Goal: Task Accomplishment & Management: Complete application form

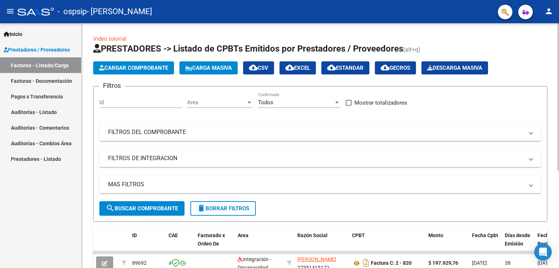
click at [141, 71] on span "Cargar Comprobante" at bounding box center [133, 68] width 69 height 7
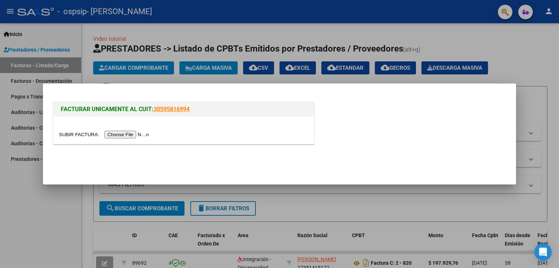
click at [130, 137] on input "file" at bounding box center [105, 135] width 92 height 8
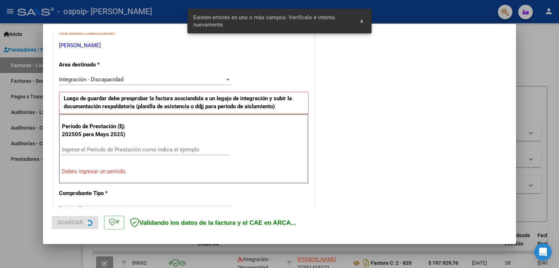
scroll to position [152, 0]
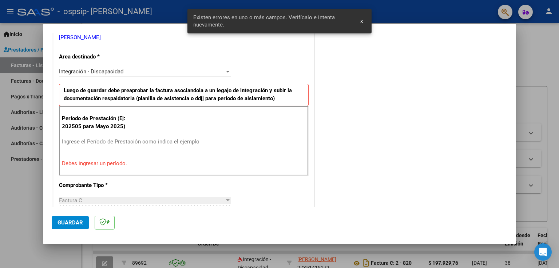
click at [132, 141] on input "Ingrese el Período de Prestación como indica el ejemplo" at bounding box center [146, 142] width 168 height 7
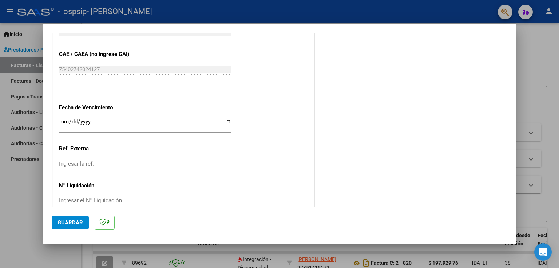
scroll to position [465, 0]
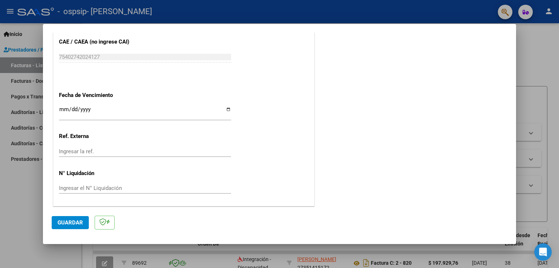
type input "202509"
drag, startPoint x: 67, startPoint y: 224, endPoint x: 129, endPoint y: 208, distance: 64.2
click at [67, 224] on span "Guardar" at bounding box center [69, 223] width 25 height 7
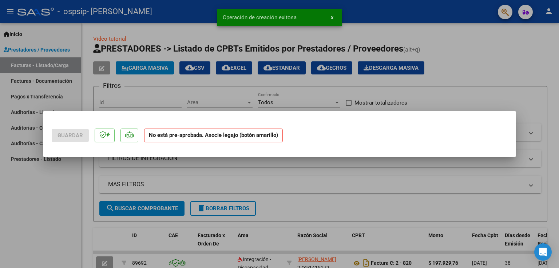
scroll to position [0, 0]
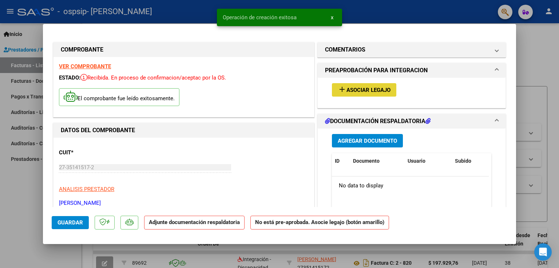
click at [360, 89] on span "Asociar Legajo" at bounding box center [368, 90] width 44 height 7
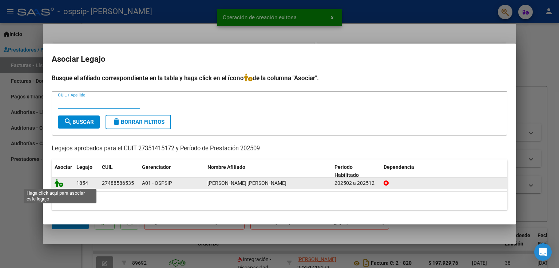
click at [59, 179] on icon at bounding box center [59, 183] width 9 height 8
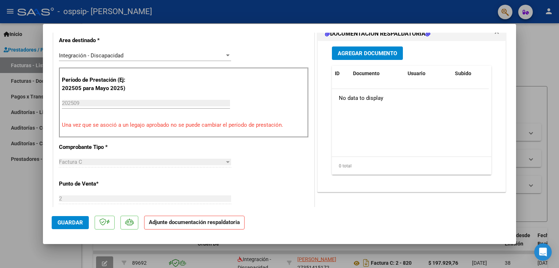
scroll to position [145, 0]
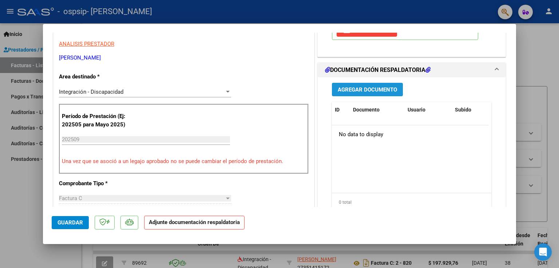
click at [371, 91] on span "Agregar Documento" at bounding box center [367, 90] width 59 height 7
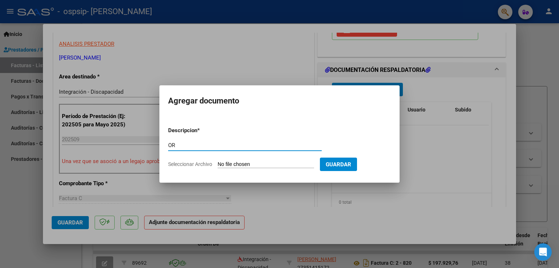
type input "O"
type input "SOFIA RODRIGUEZ SEPT"
click at [275, 165] on input "Seleccionar Archivo" at bounding box center [266, 165] width 96 height 7
type input "C:\fakepath\sofi rodriguez.pdf"
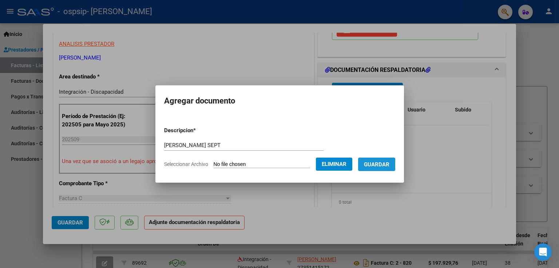
click at [377, 166] on span "Guardar" at bounding box center [376, 165] width 25 height 7
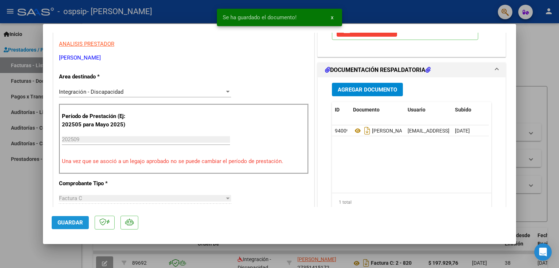
click at [68, 222] on span "Guardar" at bounding box center [69, 223] width 25 height 7
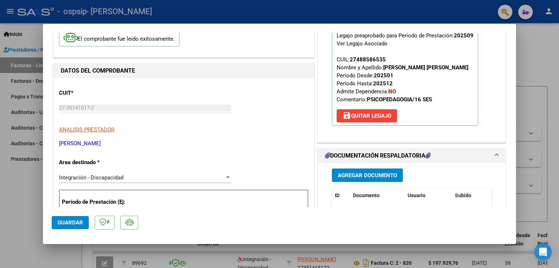
scroll to position [0, 0]
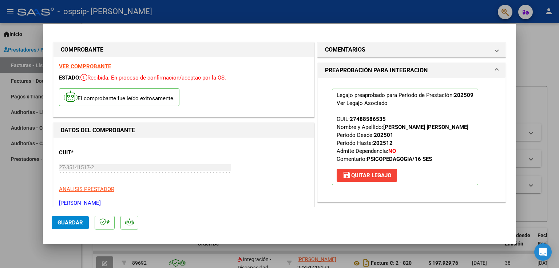
click at [26, 217] on div at bounding box center [279, 134] width 559 height 268
type input "$ 0,00"
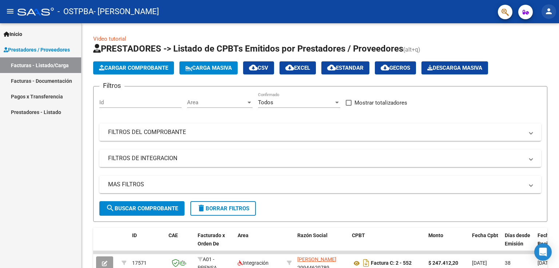
click at [550, 14] on mat-icon "person" at bounding box center [548, 11] width 9 height 9
click at [383, 19] on div at bounding box center [279, 134] width 559 height 268
click at [114, 65] on span "Cargar Comprobante" at bounding box center [133, 68] width 69 height 7
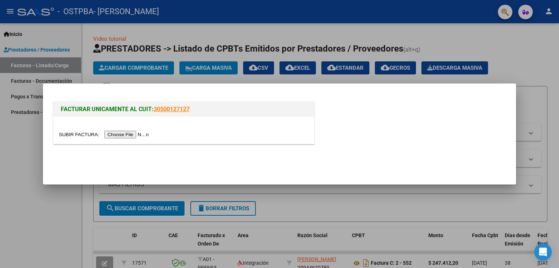
click at [133, 134] on input "file" at bounding box center [105, 135] width 92 height 8
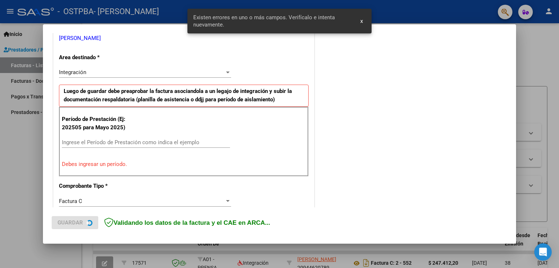
scroll to position [152, 0]
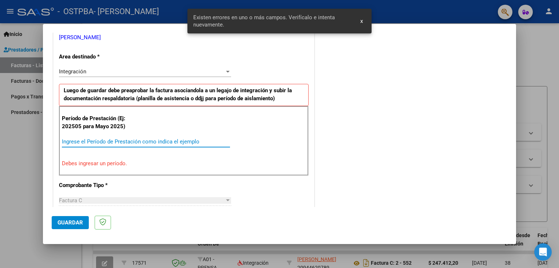
click at [128, 140] on input "Ingrese el Período de Prestación como indica el ejemplo" at bounding box center [146, 142] width 168 height 7
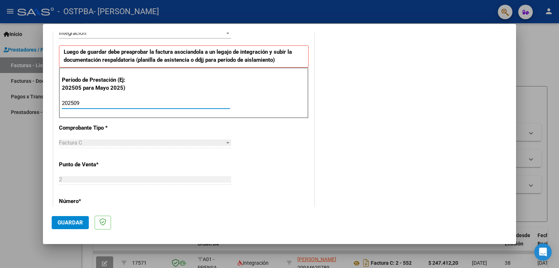
scroll to position [224, 0]
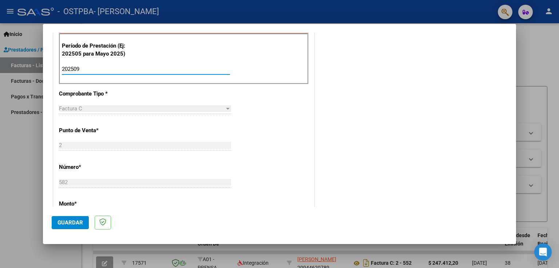
type input "202509"
click at [76, 220] on span "Guardar" at bounding box center [69, 223] width 25 height 7
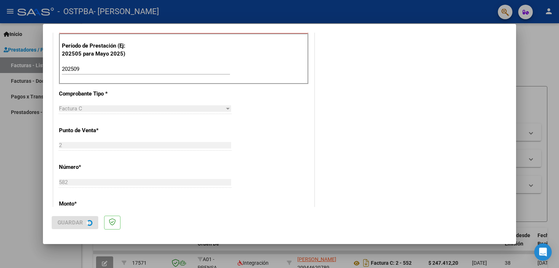
scroll to position [0, 0]
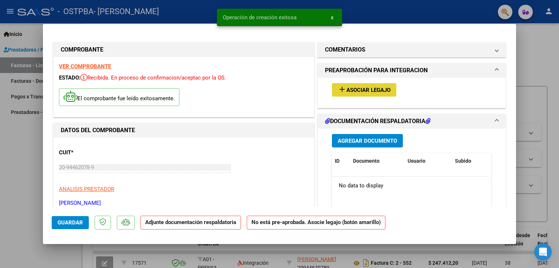
click at [361, 88] on span "Asociar Legajo" at bounding box center [368, 90] width 44 height 7
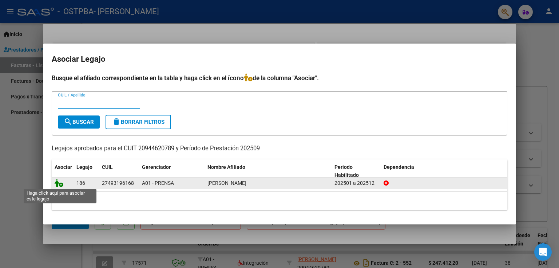
click at [61, 186] on icon at bounding box center [59, 183] width 9 height 8
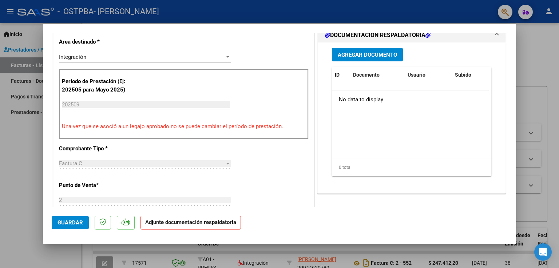
scroll to position [182, 0]
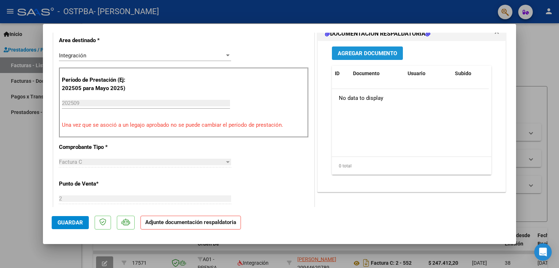
click at [351, 58] on button "Agregar Documento" at bounding box center [367, 53] width 71 height 13
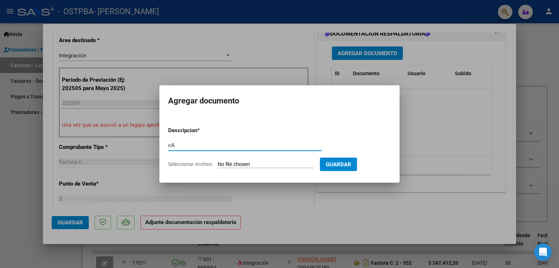
type input "c"
type input "MOLINA SEPT"
click at [280, 166] on input "Seleccionar Archivo" at bounding box center [266, 165] width 96 height 7
type input "C:\fakepath\CamScanner 09-10-2025 10.22.pdf"
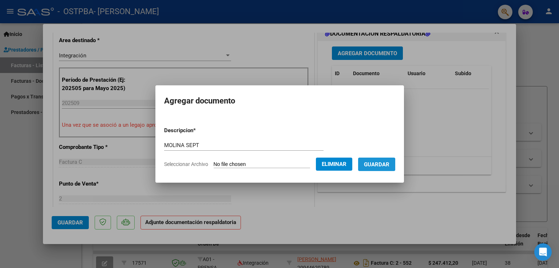
click at [377, 165] on span "Guardar" at bounding box center [376, 165] width 25 height 7
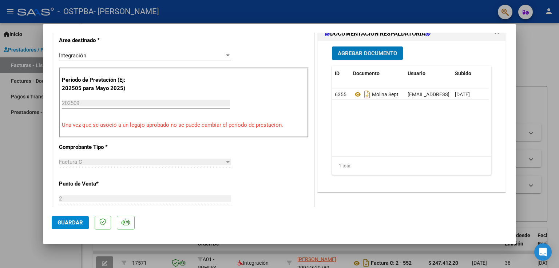
click at [71, 225] on span "Guardar" at bounding box center [69, 223] width 25 height 7
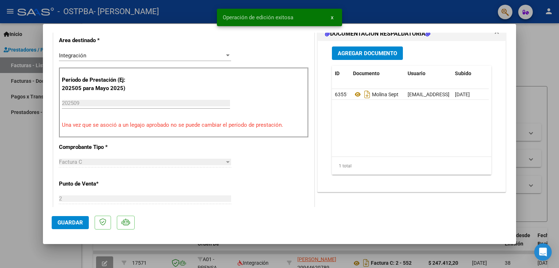
click at [24, 193] on div at bounding box center [279, 134] width 559 height 268
type input "$ 0,00"
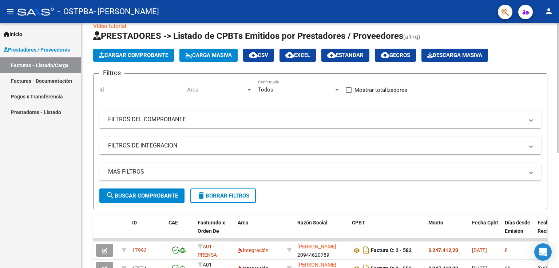
scroll to position [0, 0]
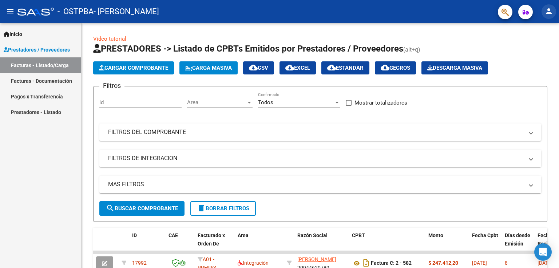
click at [550, 14] on mat-icon "person" at bounding box center [548, 11] width 9 height 9
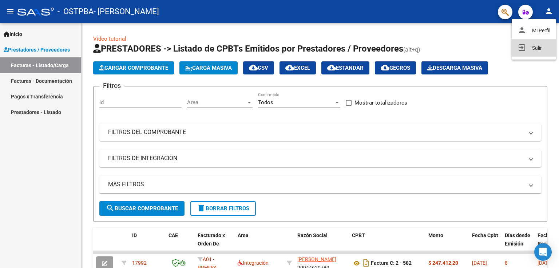
click at [531, 47] on button "exit_to_app Salir" at bounding box center [533, 47] width 44 height 17
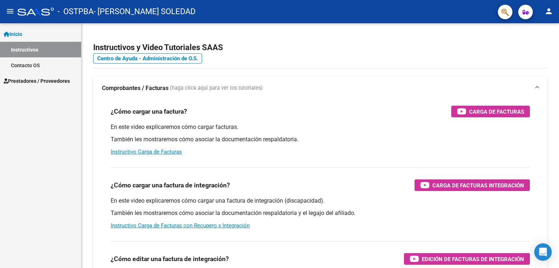
click at [25, 81] on span "Prestadores / Proveedores" at bounding box center [37, 81] width 66 height 8
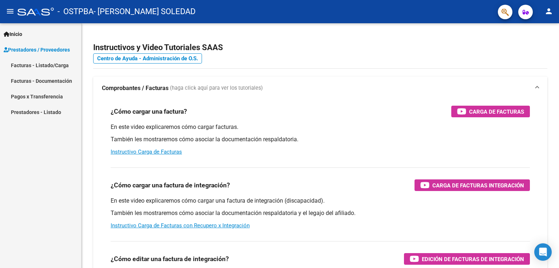
click at [47, 63] on link "Facturas - Listado/Carga" at bounding box center [40, 65] width 81 height 16
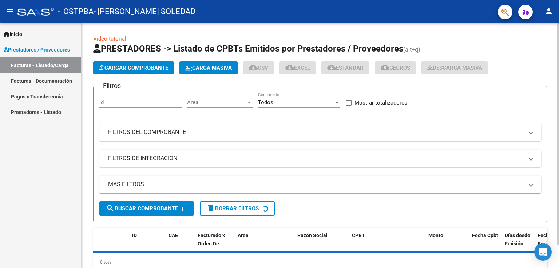
click at [150, 69] on span "Cargar Comprobante" at bounding box center [133, 68] width 69 height 7
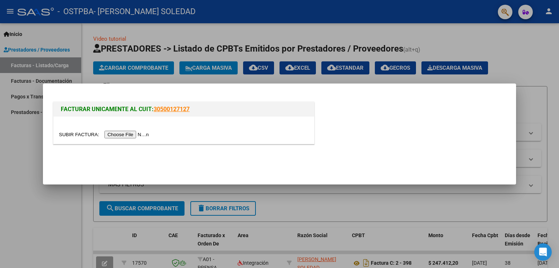
click at [129, 134] on input "file" at bounding box center [105, 135] width 92 height 8
click at [141, 132] on input "file" at bounding box center [105, 135] width 92 height 8
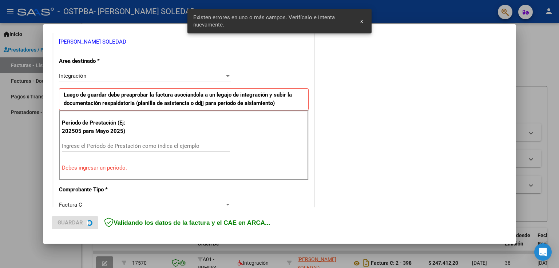
scroll to position [152, 0]
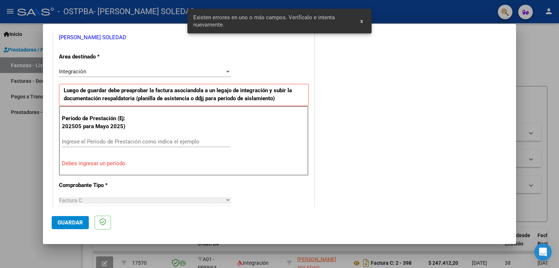
click at [181, 137] on div "Ingrese el Período de Prestación como indica el ejemplo" at bounding box center [146, 141] width 168 height 11
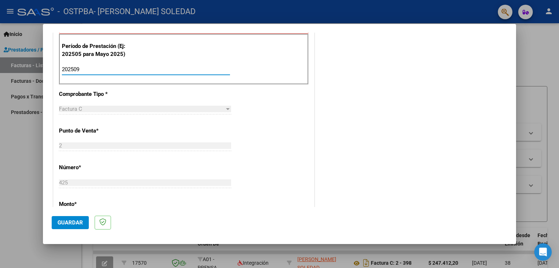
scroll to position [224, 0]
type input "202509"
click at [79, 225] on span "Guardar" at bounding box center [69, 223] width 25 height 7
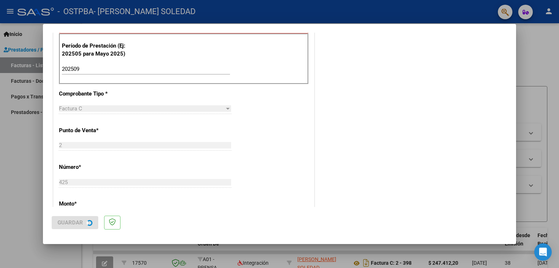
scroll to position [0, 0]
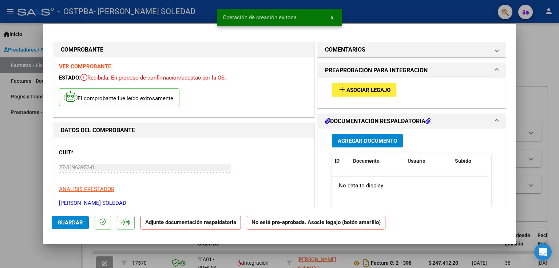
click at [359, 94] on button "add Asociar Legajo" at bounding box center [364, 89] width 64 height 13
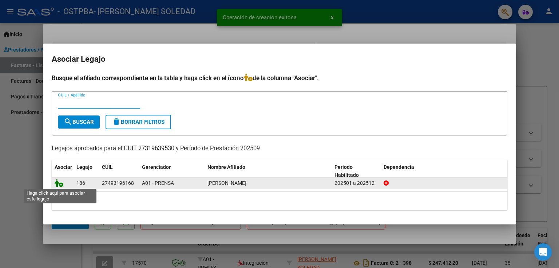
click at [62, 185] on icon at bounding box center [59, 183] width 9 height 8
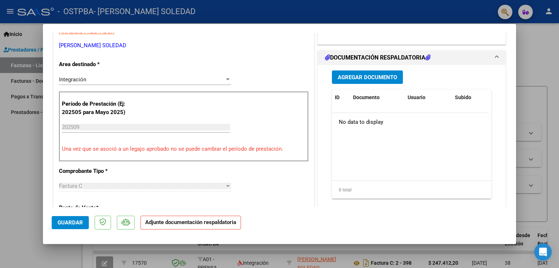
scroll to position [109, 0]
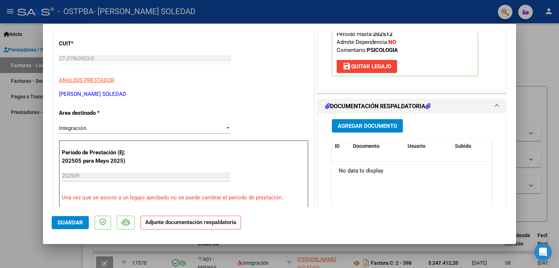
click at [367, 123] on span "Agregar Documento" at bounding box center [367, 126] width 59 height 7
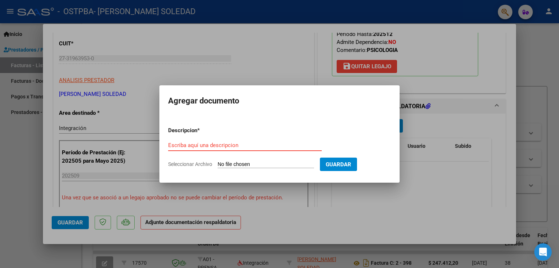
click at [230, 146] on input "Escriba aquí una descripcion" at bounding box center [244, 145] width 153 height 7
type input "Camilo Molina Campos Septiembre"
click at [274, 164] on input "Seleccionar Archivo" at bounding box center [266, 165] width 96 height 7
type input "C:\fakepath\CamScanner 09-10-2025 10.35.pdf"
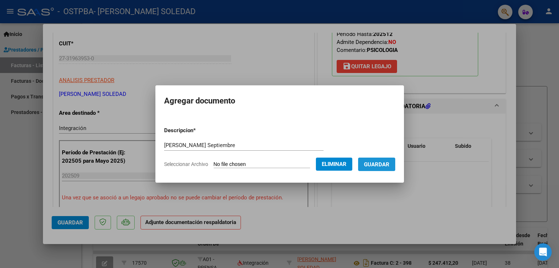
click at [387, 164] on span "Guardar" at bounding box center [376, 165] width 25 height 7
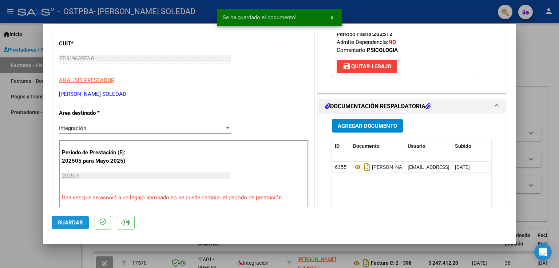
click at [74, 223] on span "Guardar" at bounding box center [69, 223] width 25 height 7
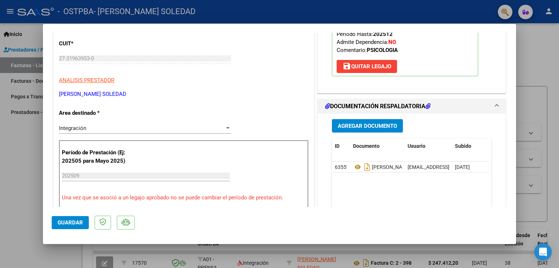
click at [23, 187] on div at bounding box center [279, 134] width 559 height 268
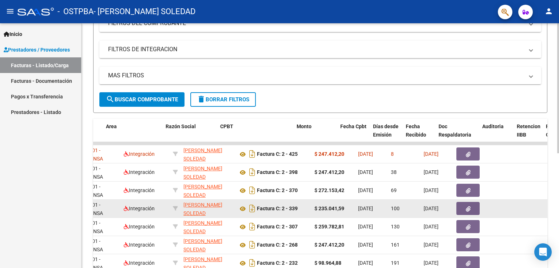
scroll to position [0, 165]
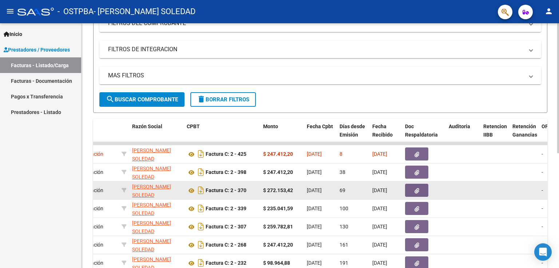
drag, startPoint x: 514, startPoint y: 211, endPoint x: 326, endPoint y: 195, distance: 188.7
click at [326, 195] on datatable-scroller "17994 A01 - PRENSA Integración PIGNA MARINA SOLEDAD 27319639530 Factura C: 2 - …" at bounding box center [155, 234] width 454 height 185
